Goal: Information Seeking & Learning: Learn about a topic

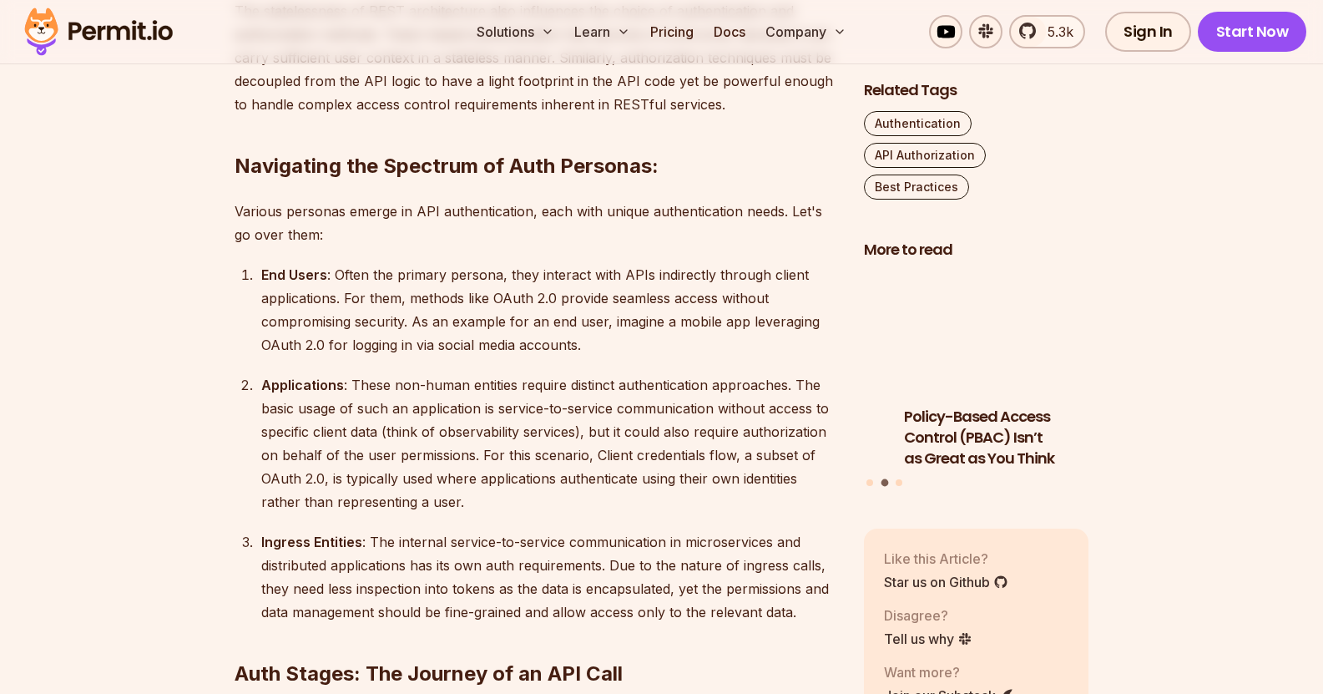
scroll to position [1679, 0]
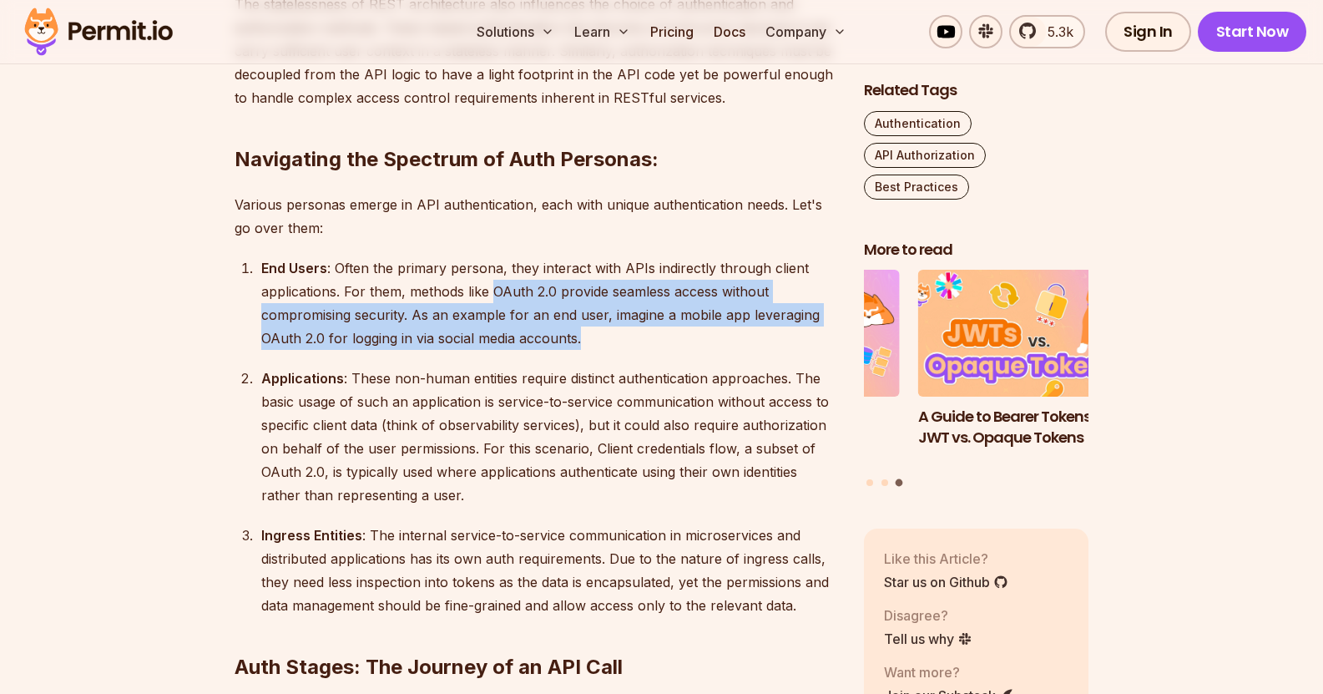
drag, startPoint x: 493, startPoint y: 285, endPoint x: 668, endPoint y: 340, distance: 183.8
click at [668, 340] on div "End Users : Often the primary persona, they interact with APIs indirectly throu…" at bounding box center [549, 303] width 576 height 94
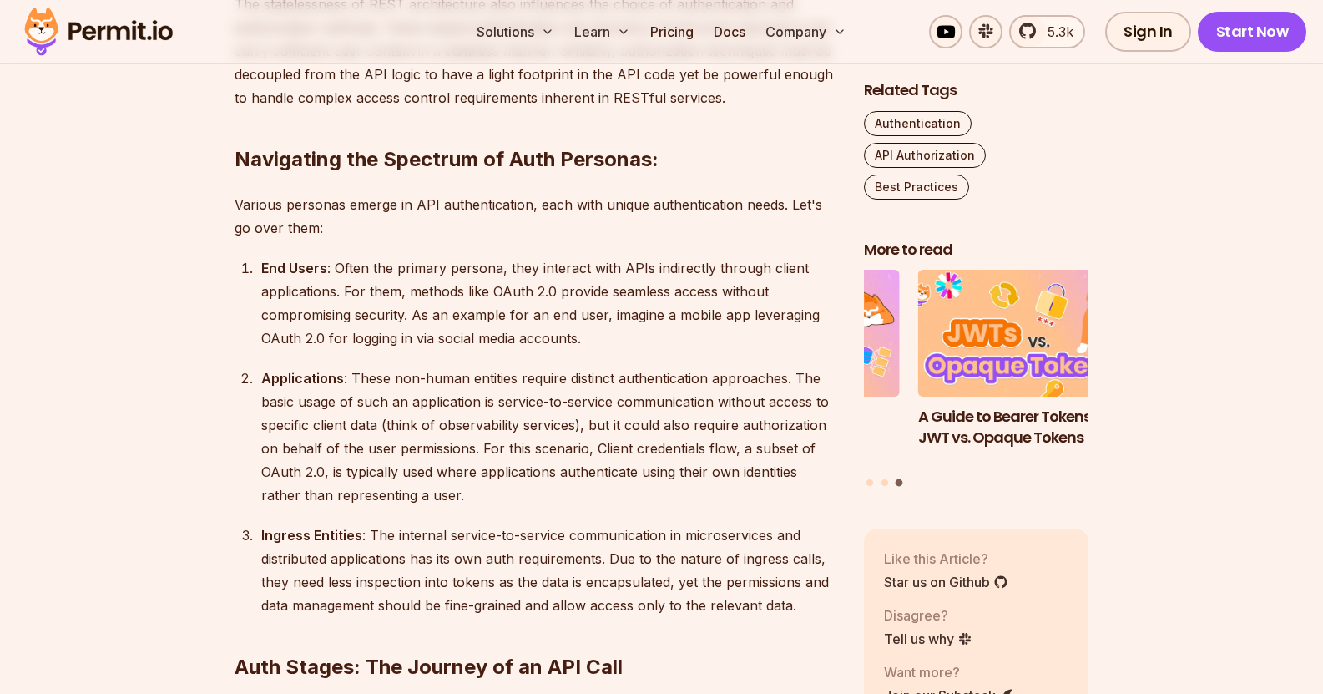
click at [646, 352] on ol "End Users : Often the primary persona, they interact with APIs indirectly throu…" at bounding box center [536, 436] width 603 height 361
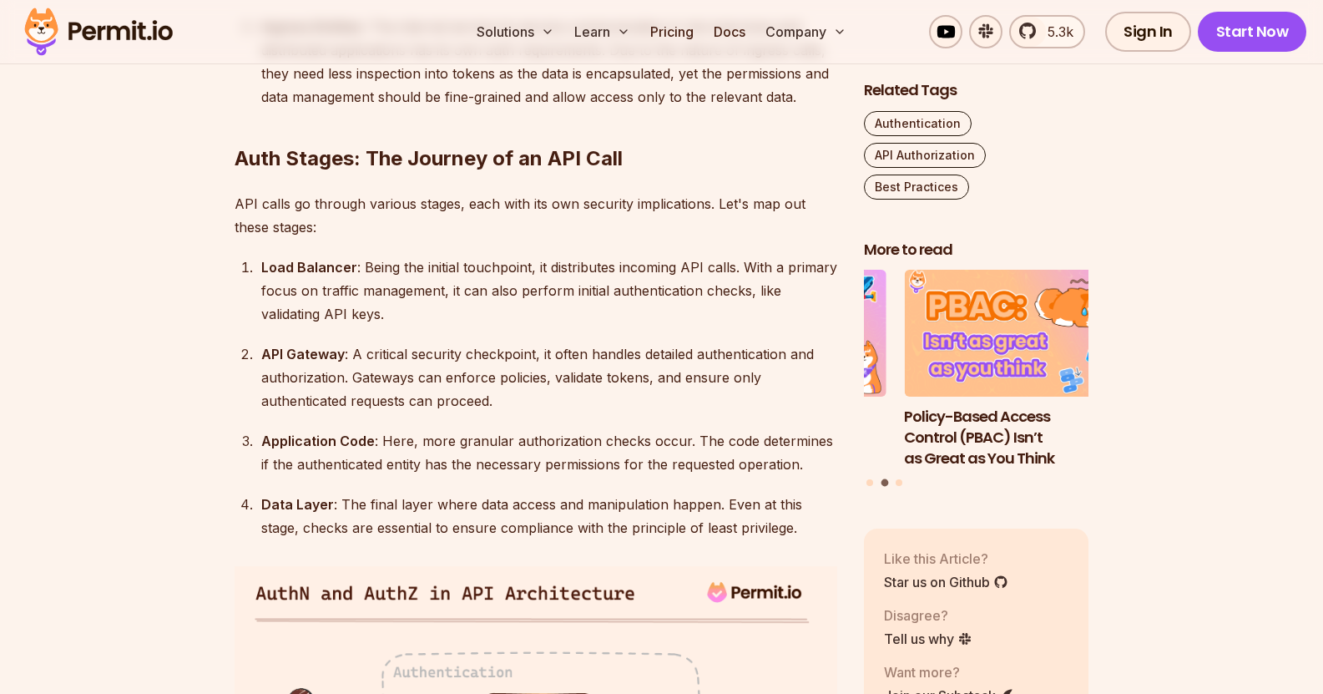
scroll to position [2186, 0]
drag, startPoint x: 372, startPoint y: 267, endPoint x: 578, endPoint y: 266, distance: 205.4
click at [578, 266] on div "Load Balancer : Being the initial touchpoint, it distributes incoming API calls…" at bounding box center [549, 292] width 576 height 70
click at [676, 337] on ol "Load Balancer : Being the initial touchpoint, it distributes incoming API calls…" at bounding box center [536, 399] width 603 height 284
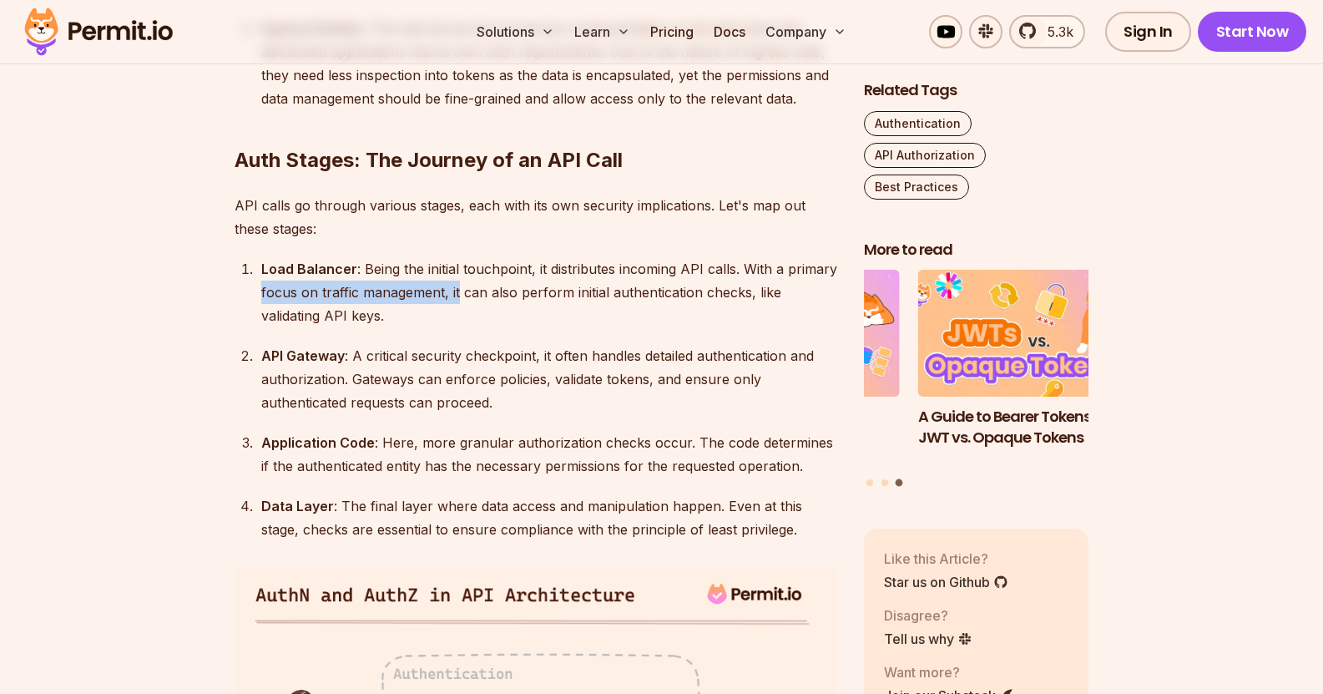
drag, startPoint x: 257, startPoint y: 297, endPoint x: 459, endPoint y: 295, distance: 202.1
click at [459, 295] on li "Load Balancer : Being the initial touchpoint, it distributes incoming API calls…" at bounding box center [546, 292] width 581 height 70
drag, startPoint x: 378, startPoint y: 315, endPoint x: 251, endPoint y: 313, distance: 126.9
click at [251, 313] on ol "Load Balancer : Being the initial touchpoint, it distributes incoming API calls…" at bounding box center [536, 399] width 603 height 284
click at [434, 332] on ol "Load Balancer : Being the initial touchpoint, it distributes incoming API calls…" at bounding box center [536, 399] width 603 height 284
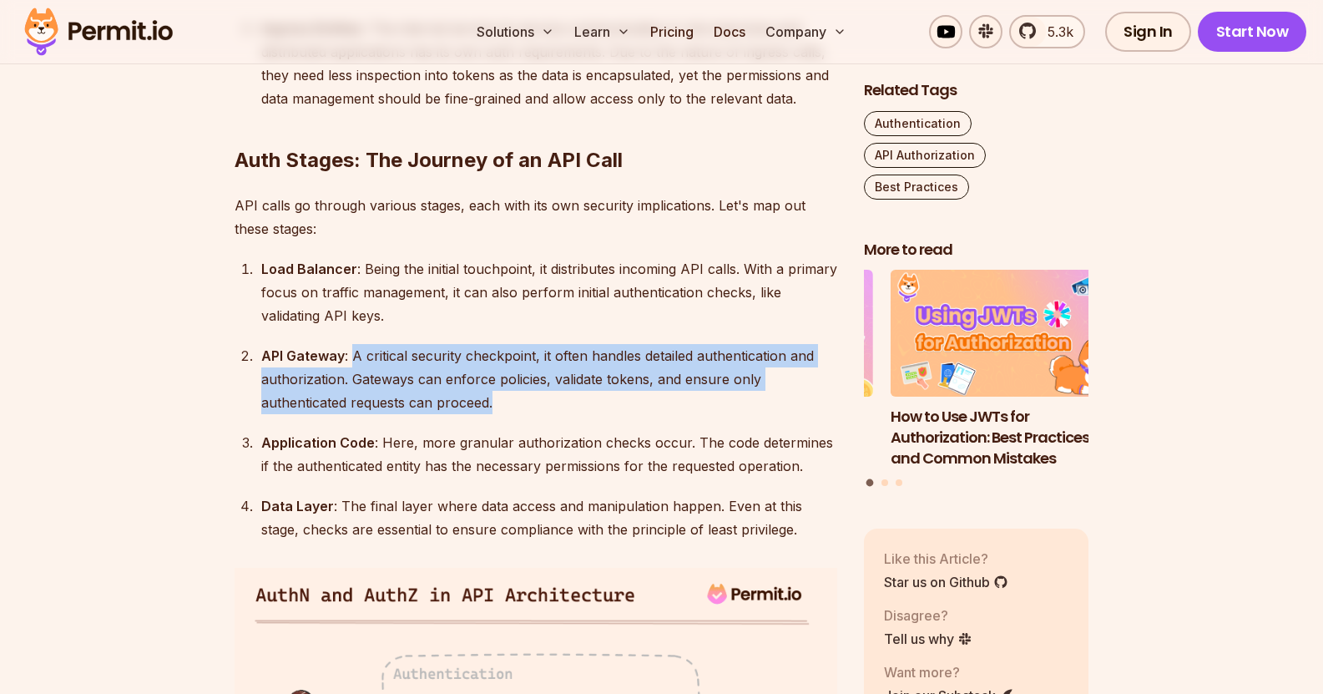
drag, startPoint x: 352, startPoint y: 357, endPoint x: 524, endPoint y: 395, distance: 176.1
click at [524, 395] on div "API Gateway : A critical security checkpoint, it often handles detailed authent…" at bounding box center [549, 379] width 576 height 70
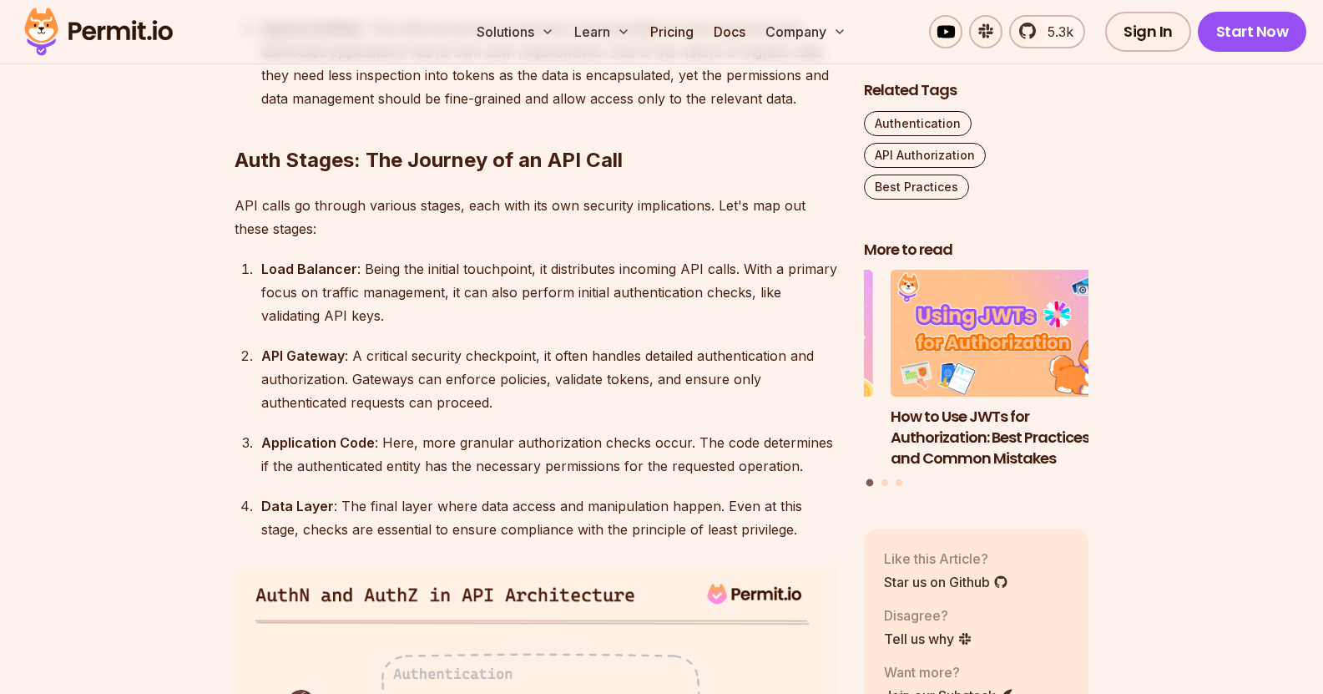
click at [541, 416] on ol "Load Balancer : Being the initial touchpoint, it distributes incoming API calls…" at bounding box center [536, 399] width 603 height 284
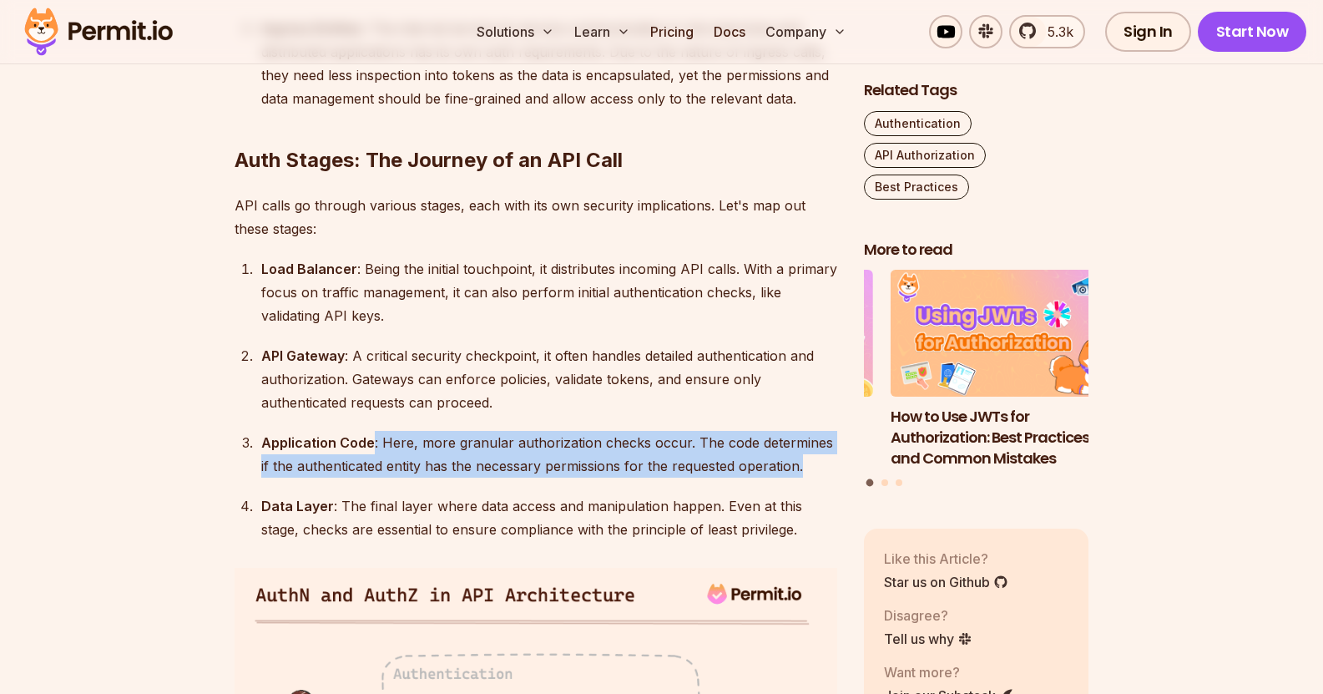
drag, startPoint x: 372, startPoint y: 434, endPoint x: 789, endPoint y: 489, distance: 420.3
click at [789, 489] on ol "Load Balancer : Being the initial touchpoint, it distributes incoming API calls…" at bounding box center [536, 399] width 603 height 284
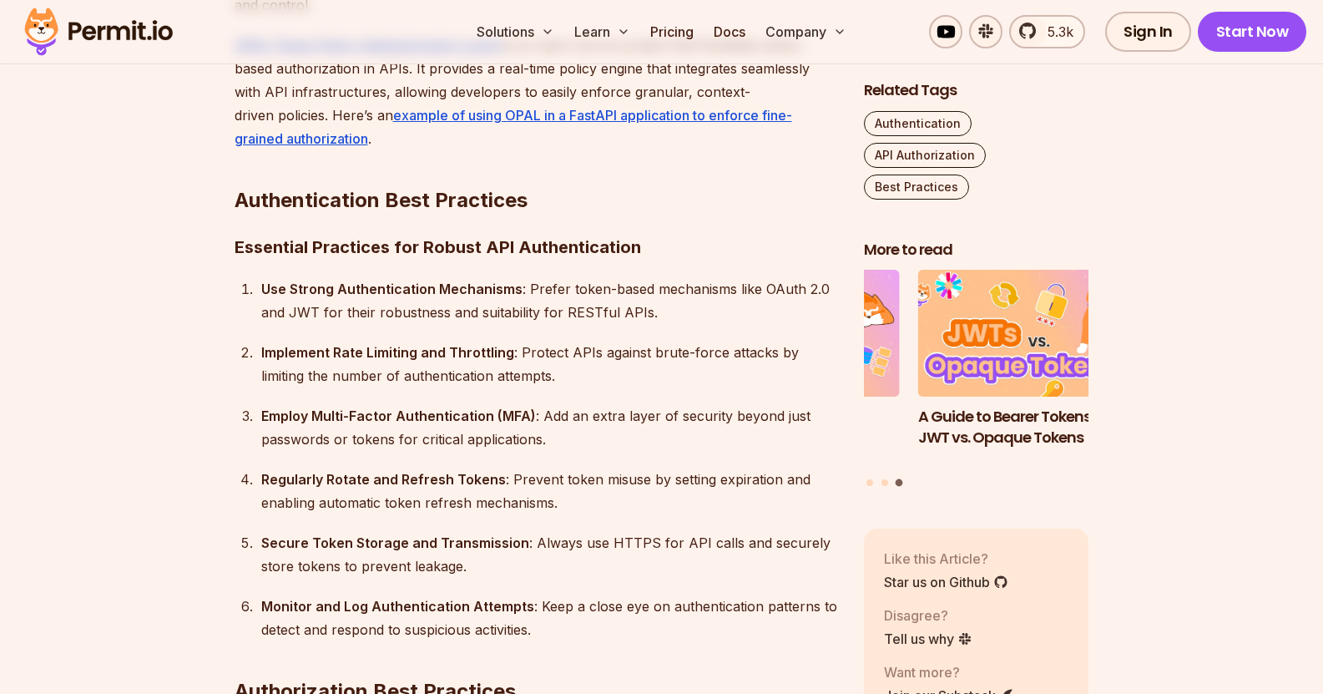
scroll to position [4530, 0]
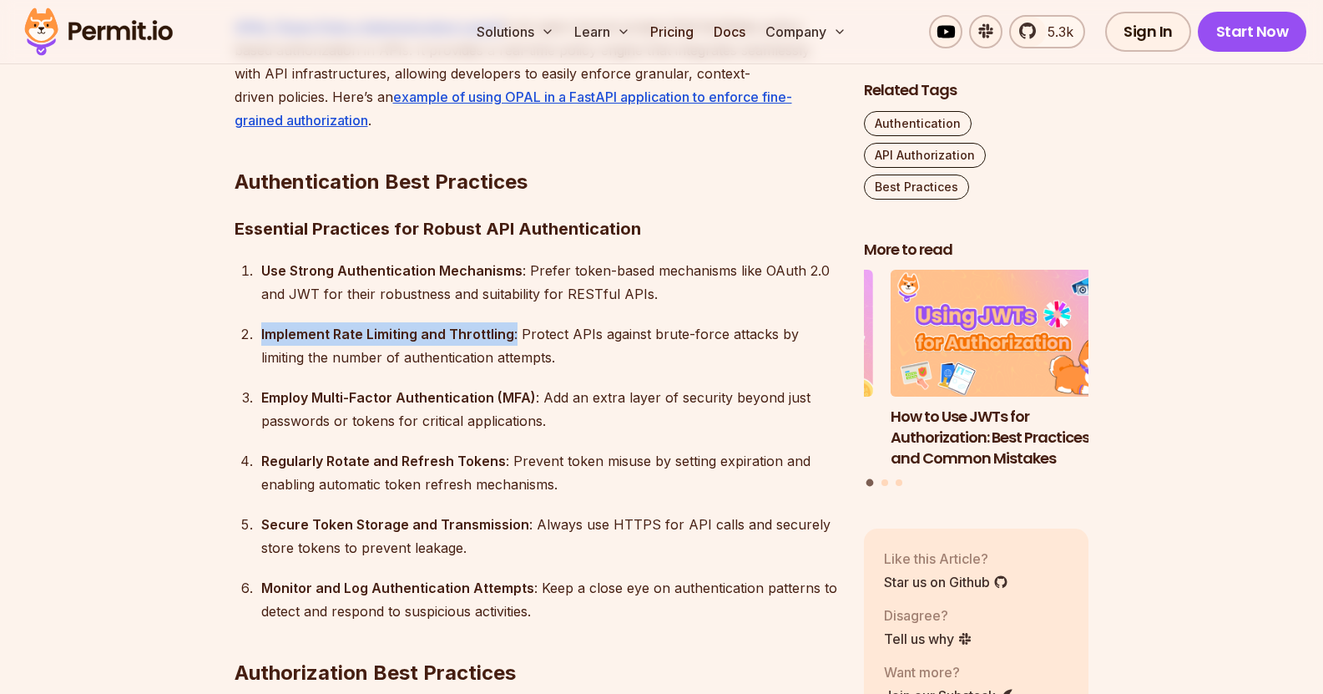
drag, startPoint x: 261, startPoint y: 307, endPoint x: 513, endPoint y: 321, distance: 251.7
click at [513, 322] on div "Implement Rate Limiting and Throttling : Protect APIs against brute-force attac…" at bounding box center [549, 345] width 576 height 47
click at [601, 360] on ol "Use Strong Authentication Mechanisms : Prefer token-based mechanisms like OAuth…" at bounding box center [536, 441] width 603 height 364
drag, startPoint x: 331, startPoint y: 313, endPoint x: 511, endPoint y: 321, distance: 179.7
click at [511, 322] on div "Implement Rate Limiting and Throttling : Protect APIs against brute-force attac…" at bounding box center [549, 345] width 576 height 47
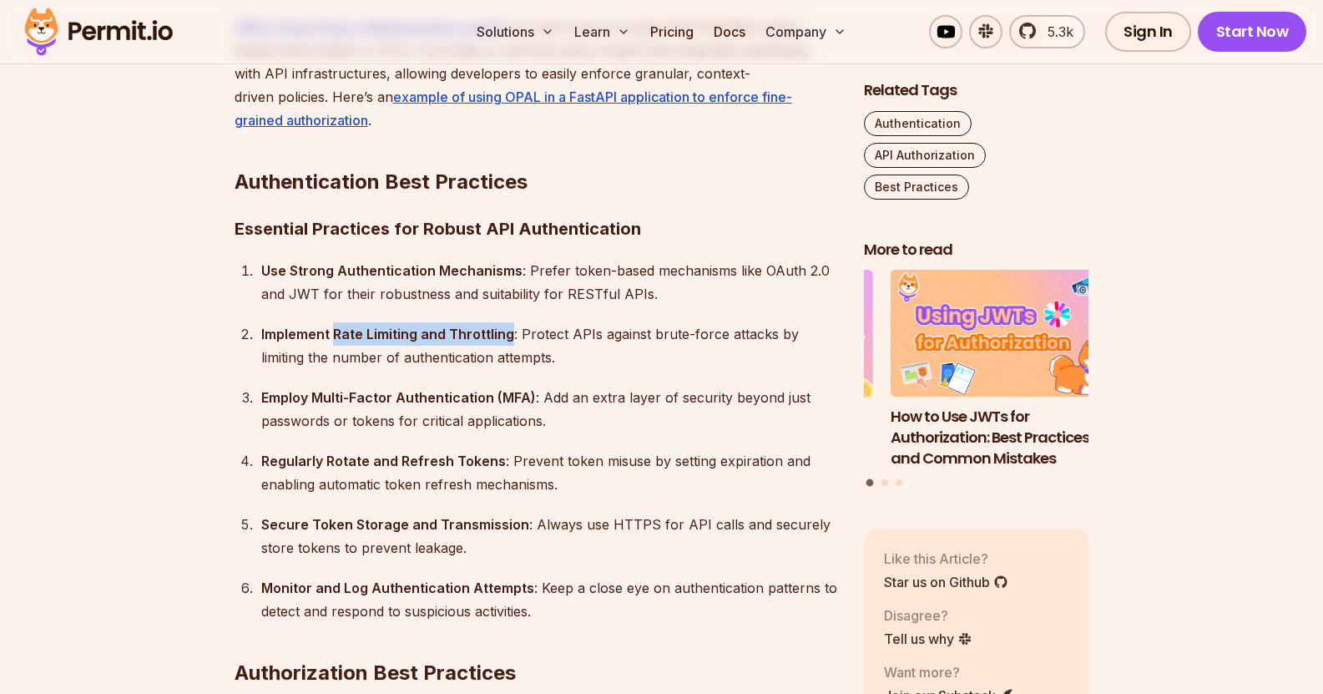
copy strong "Rate Limiting and Throttling"
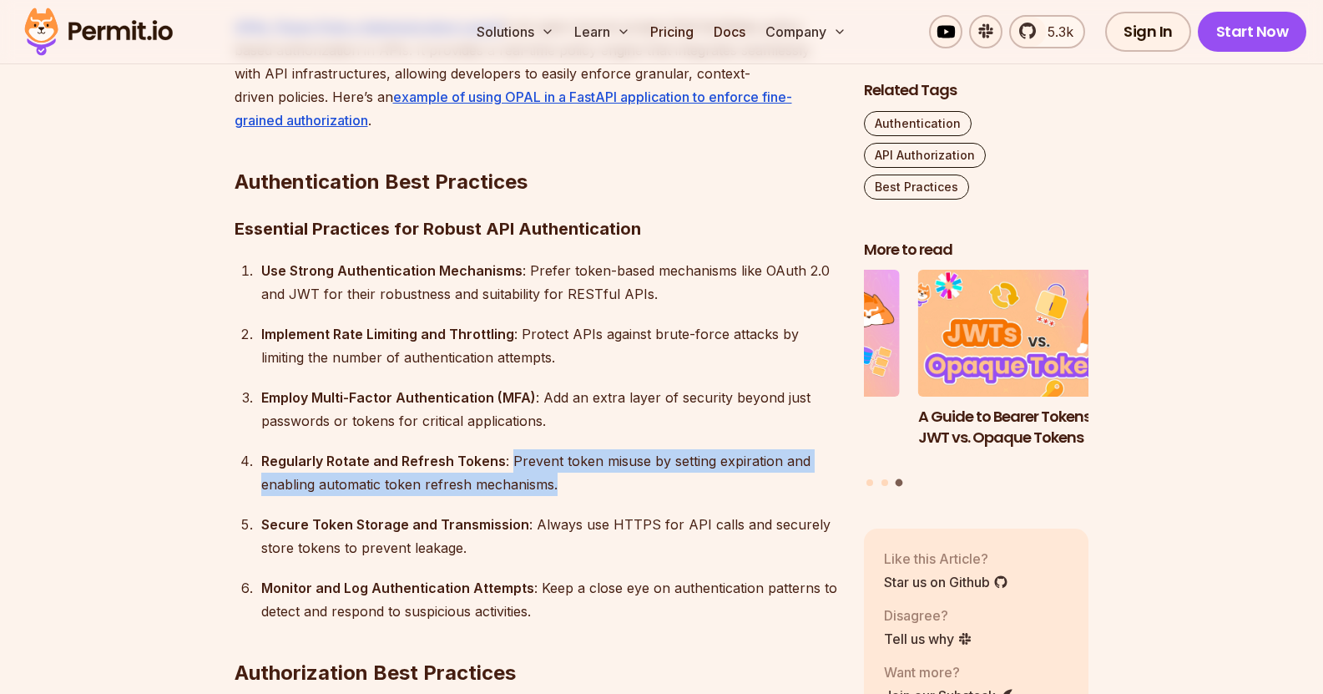
drag, startPoint x: 554, startPoint y: 463, endPoint x: 507, endPoint y: 439, distance: 53.0
click at [507, 449] on div "Regularly Rotate and Refresh Tokens : Prevent token misuse by setting expiratio…" at bounding box center [549, 472] width 576 height 47
click at [584, 472] on div "Regularly Rotate and Refresh Tokens : Prevent token misuse by setting expiratio…" at bounding box center [549, 472] width 576 height 47
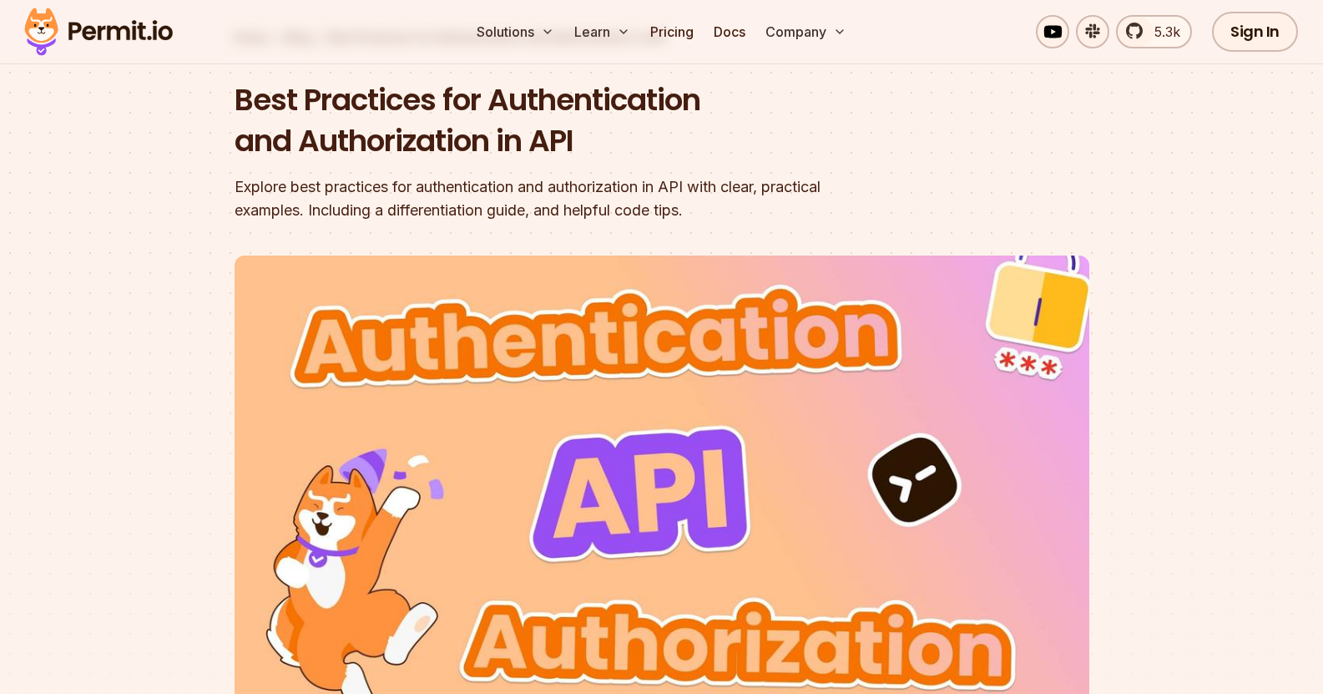
scroll to position [0, 0]
